Goal: Find specific page/section: Find specific page/section

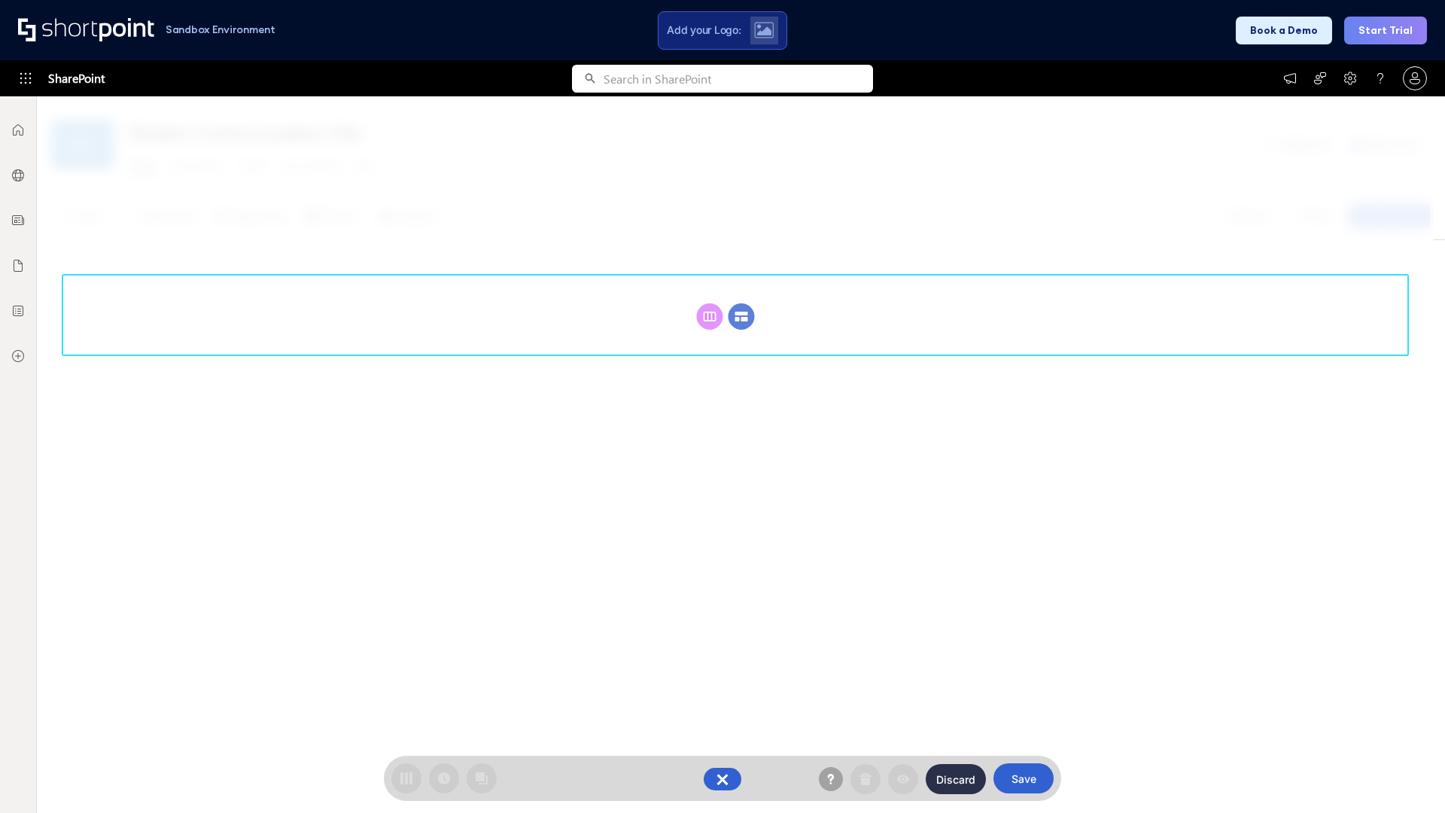
click at [741, 316] on circle at bounding box center [741, 316] width 26 height 26
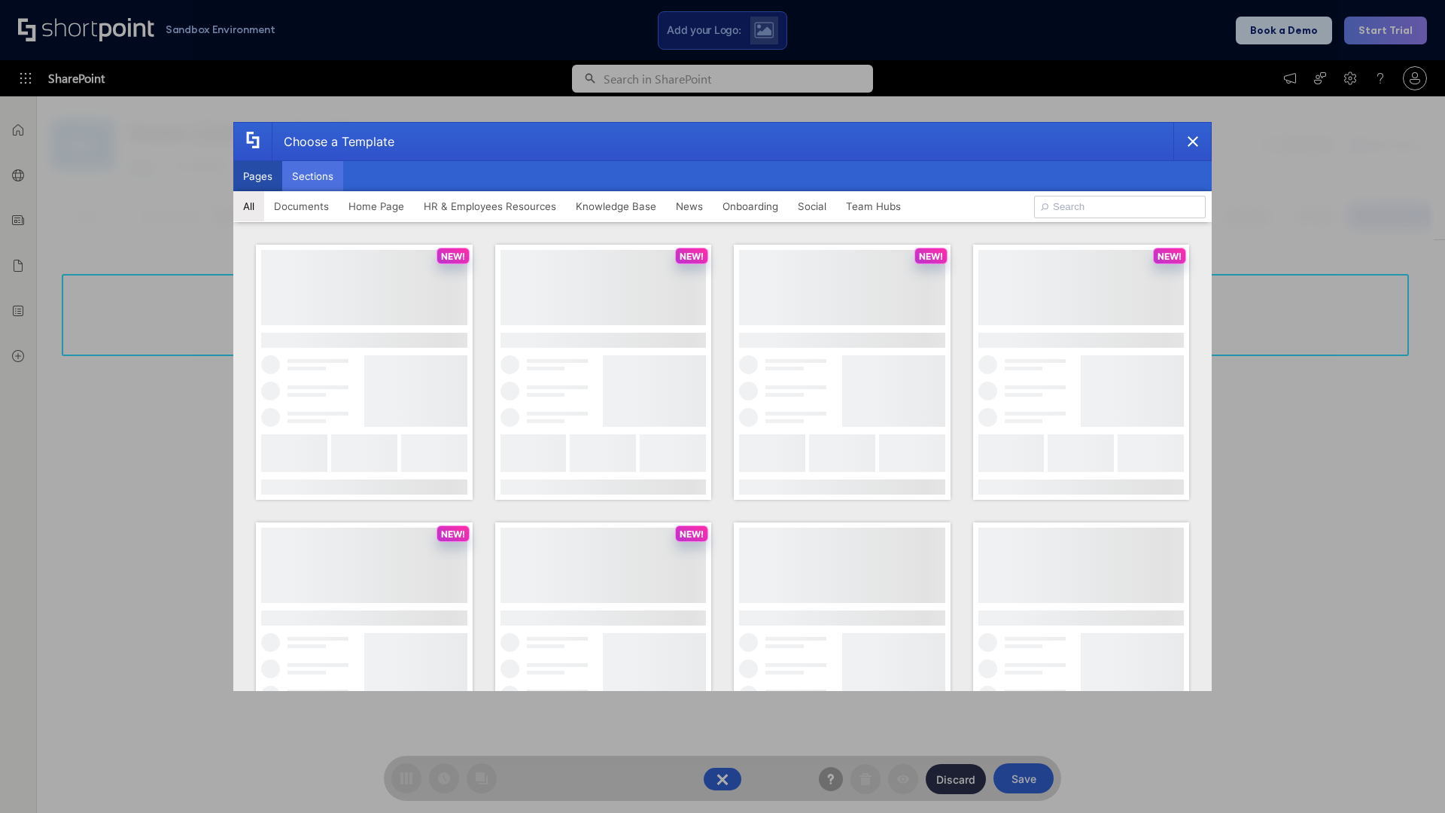
click at [312, 176] on button "Sections" at bounding box center [312, 176] width 61 height 30
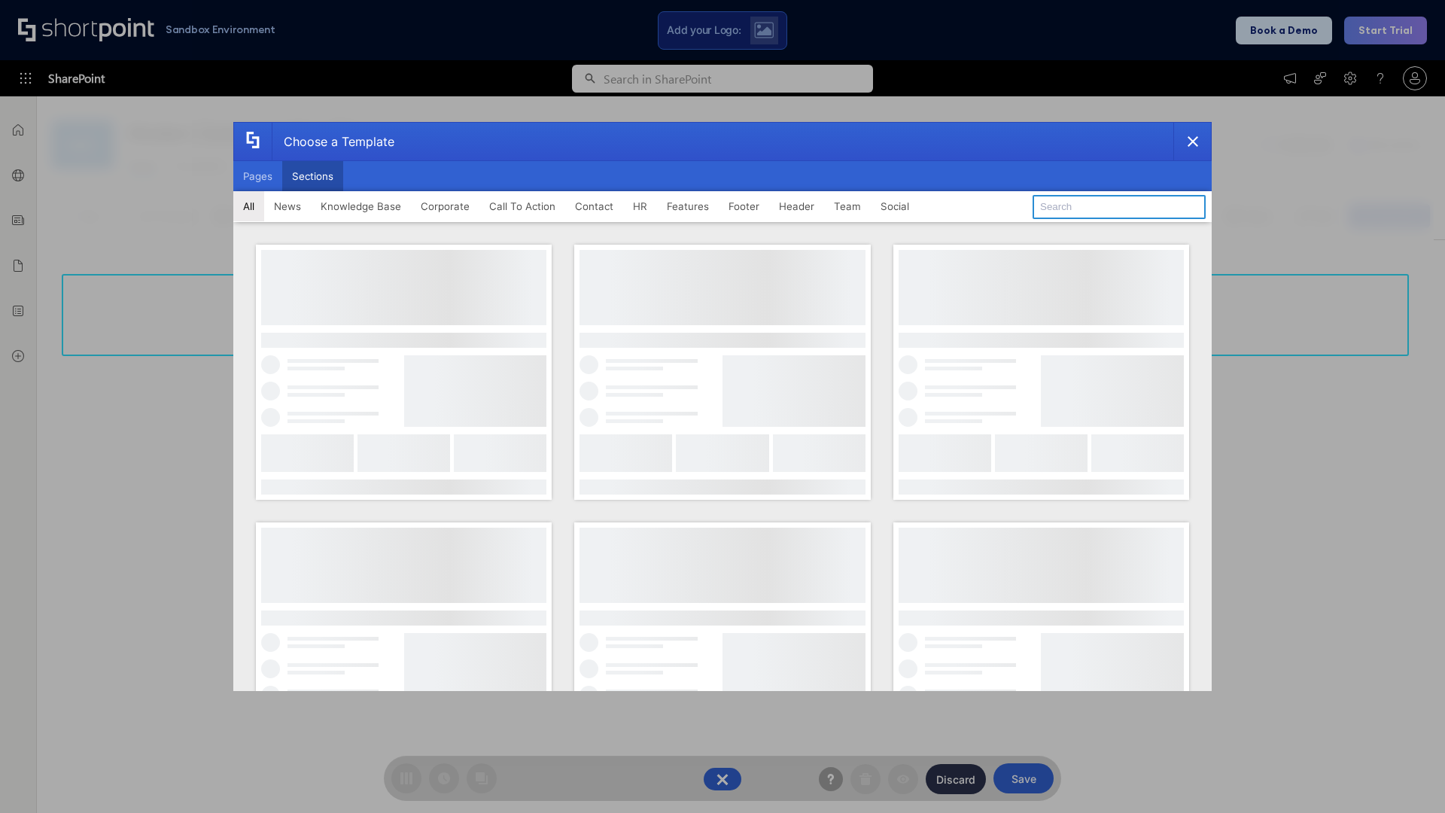
type input "Meet The Team 3"
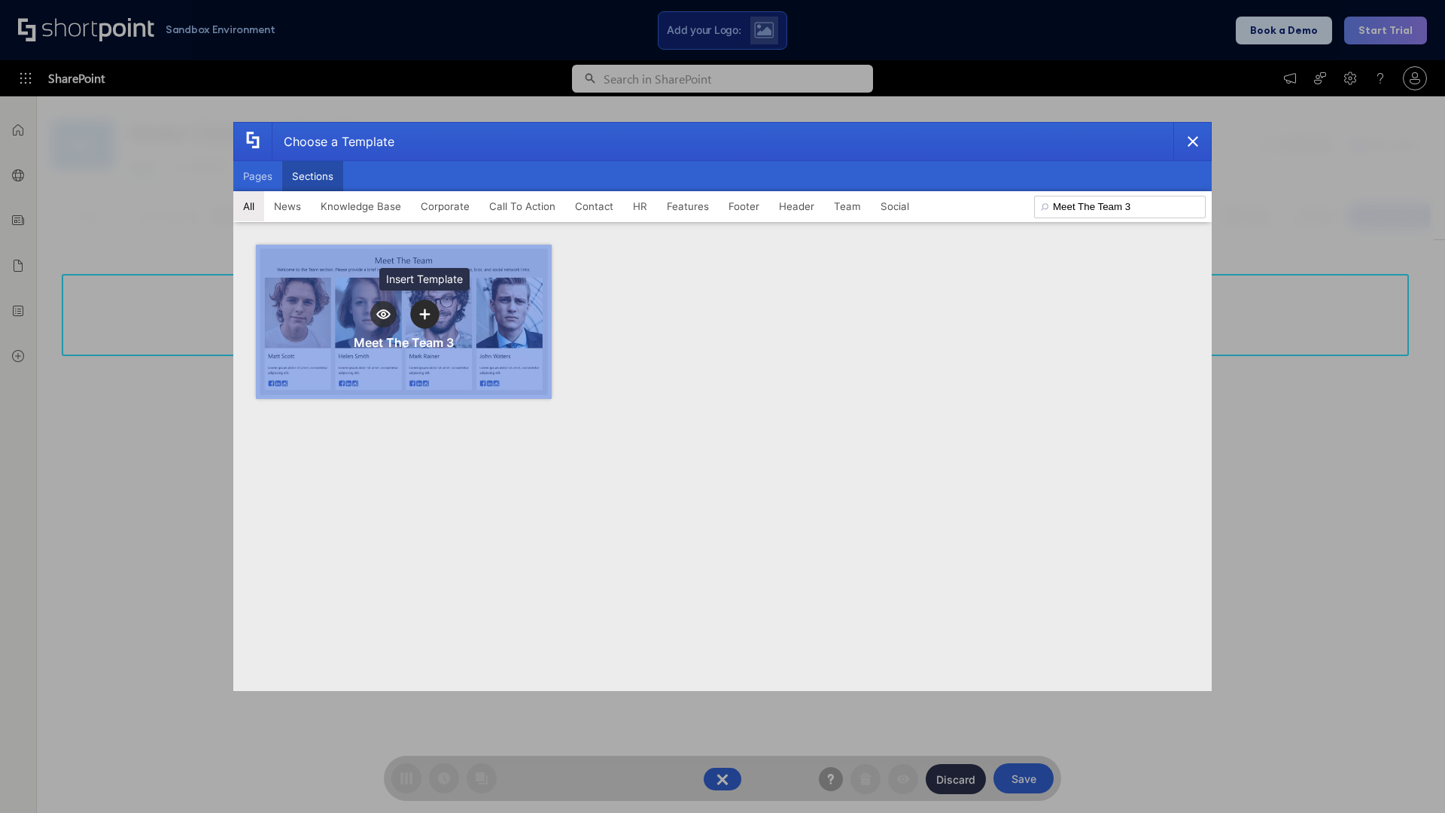
click at [424, 314] on icon "template selector" at bounding box center [424, 314] width 11 height 11
